Goal: Find specific page/section: Find specific page/section

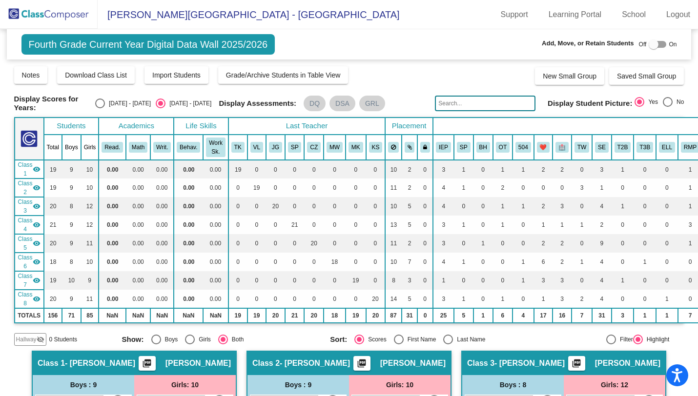
click at [76, 20] on img at bounding box center [49, 14] width 98 height 29
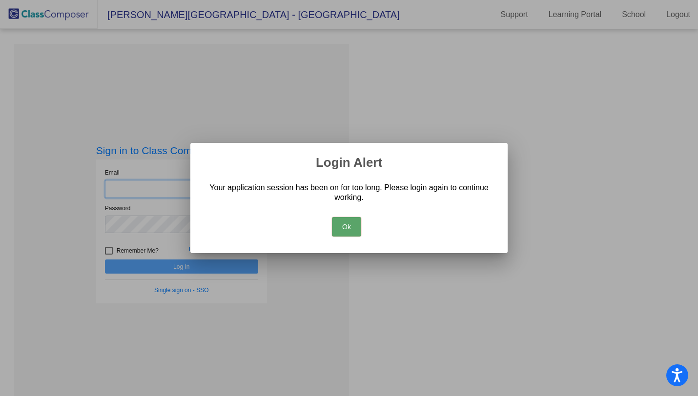
type input "[EMAIL_ADDRESS][DOMAIN_NAME]"
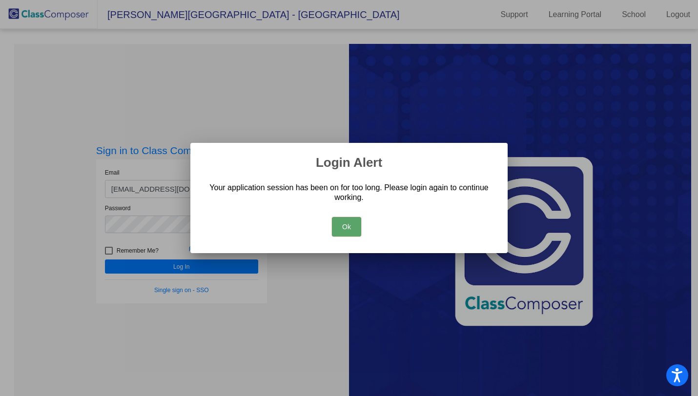
click at [343, 222] on button "Ok" at bounding box center [346, 227] width 29 height 20
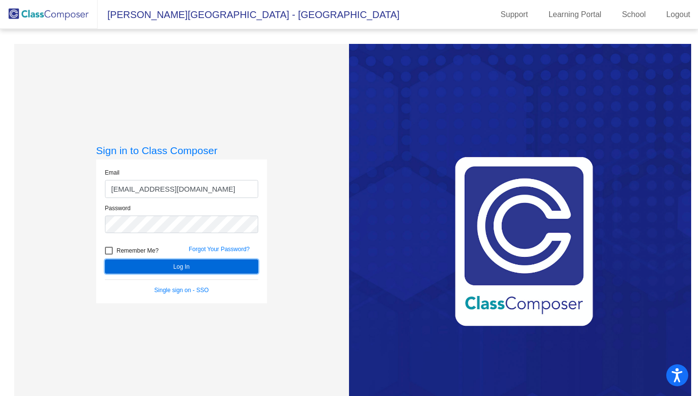
click at [210, 271] on button "Log In" at bounding box center [181, 267] width 153 height 14
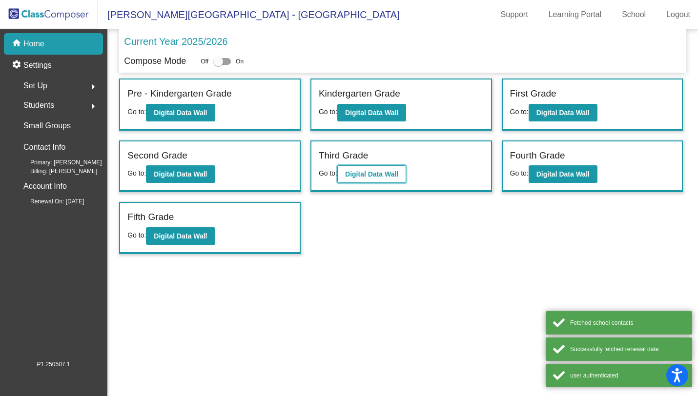
click at [382, 168] on button "Digital Data Wall" at bounding box center [371, 174] width 69 height 18
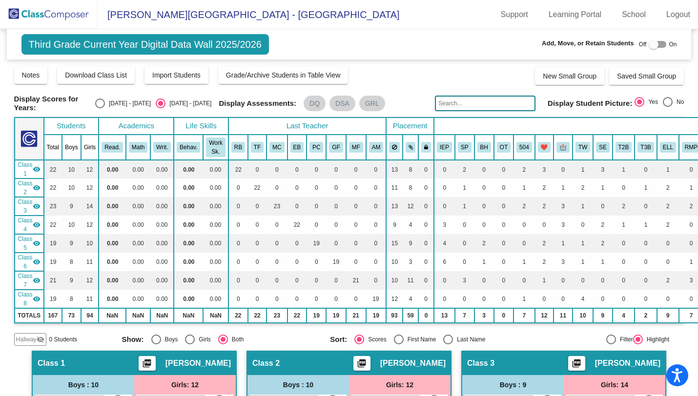
click at [490, 104] on input "text" at bounding box center [485, 104] width 101 height 16
type input "gor"
